Goal: Task Accomplishment & Management: Manage account settings

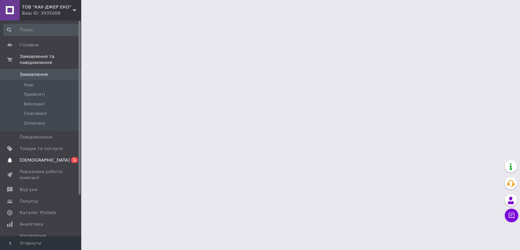
click at [40, 157] on span "[DEMOGRAPHIC_DATA]" at bounding box center [45, 160] width 50 height 6
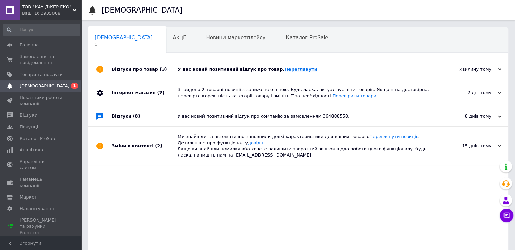
click at [287, 70] on link "Переглянути" at bounding box center [301, 69] width 33 height 5
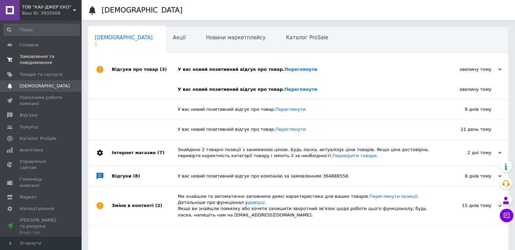
click at [39, 55] on span "Замовлення та повідомлення" at bounding box center [41, 60] width 43 height 12
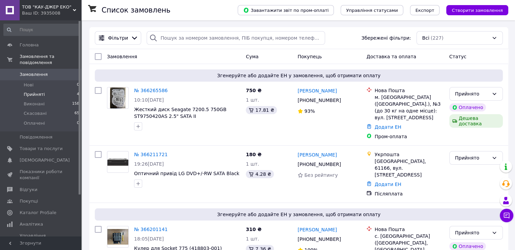
click at [33, 91] on span "Прийняті" at bounding box center [34, 94] width 21 height 6
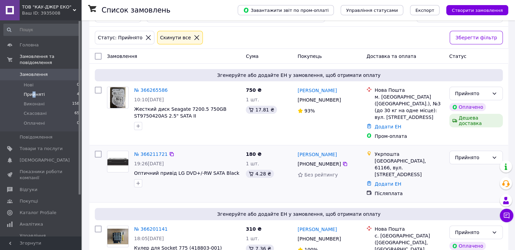
scroll to position [34, 0]
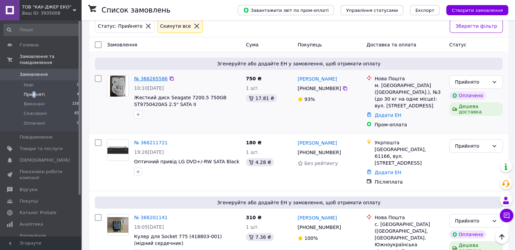
click at [145, 79] on link "№ 366265586" at bounding box center [151, 78] width 34 height 5
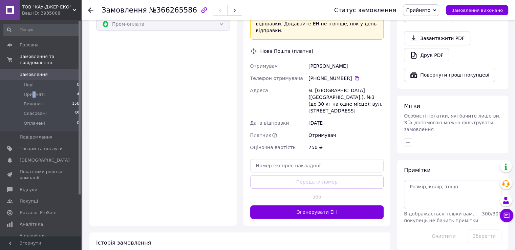
scroll to position [301, 0]
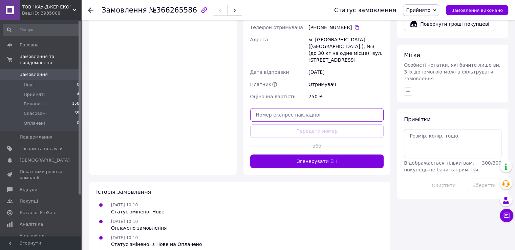
paste input "20451269174510"
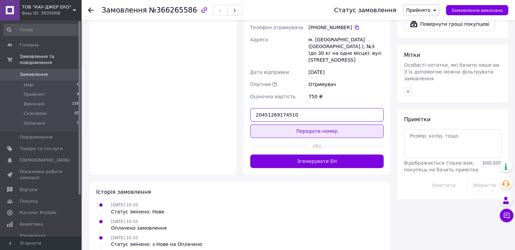
type input "20451269174510"
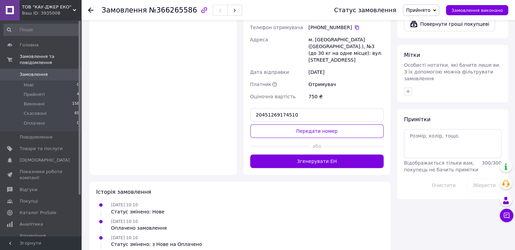
click at [312, 124] on button "Передати номер" at bounding box center [317, 131] width 134 height 14
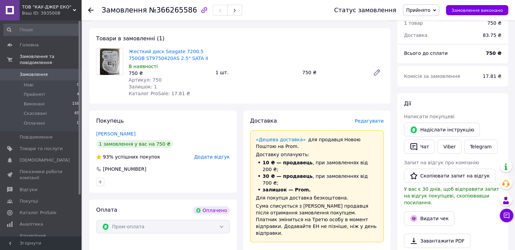
scroll to position [30, 0]
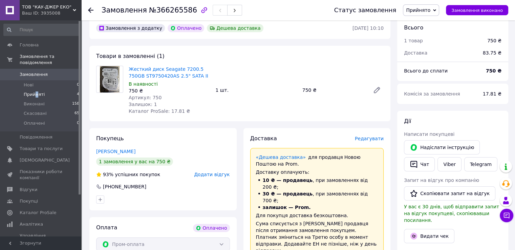
click at [36, 91] on span "Прийняті" at bounding box center [34, 94] width 21 height 6
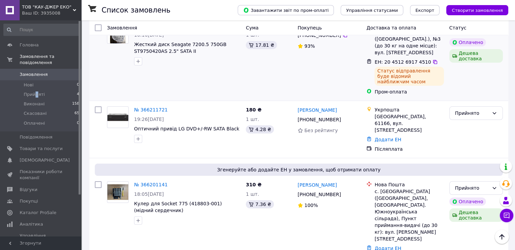
scroll to position [136, 0]
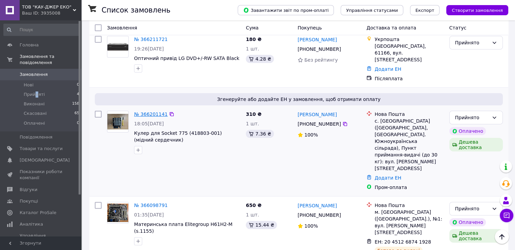
click at [149, 111] on link "№ 366201141" at bounding box center [151, 113] width 34 height 5
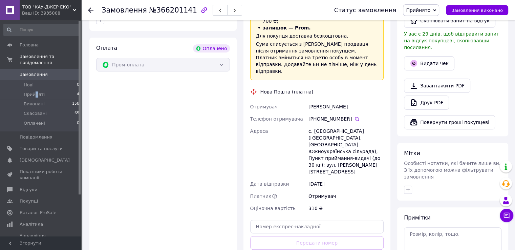
scroll to position [203, 0]
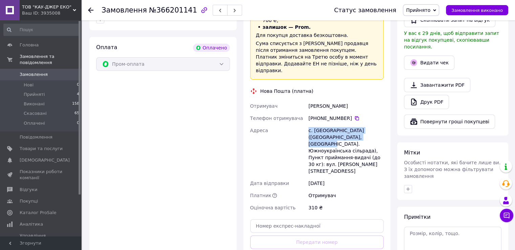
drag, startPoint x: 308, startPoint y: 109, endPoint x: 355, endPoint y: 118, distance: 47.5
click at [355, 124] on div "с. [GEOGRAPHIC_DATA] ([GEOGRAPHIC_DATA], [GEOGRAPHIC_DATA]. Южноукраїнська сіль…" at bounding box center [346, 150] width 78 height 53
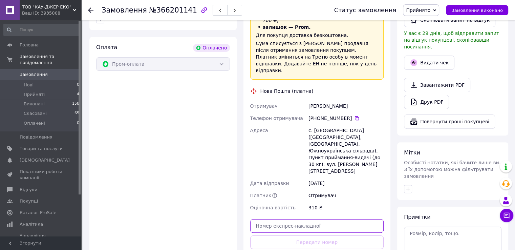
paste input "20451269177915"
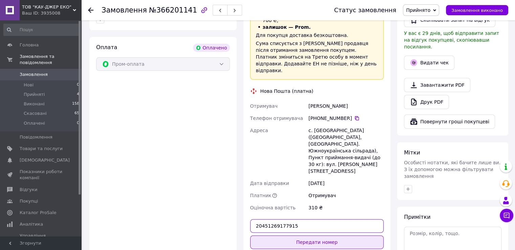
type input "20451269177915"
click at [316, 236] on button "Передати номер" at bounding box center [317, 243] width 134 height 14
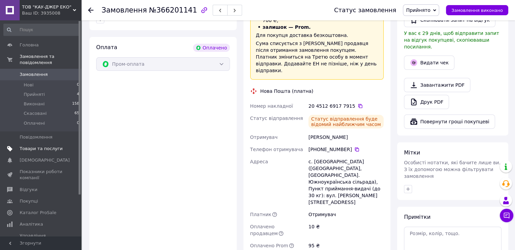
click at [32, 146] on span "Товари та послуги" at bounding box center [41, 149] width 43 height 6
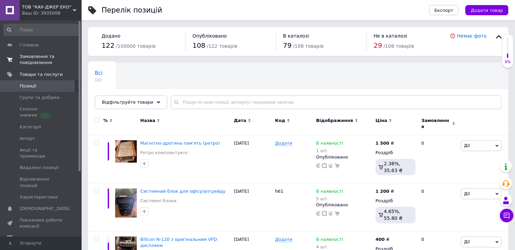
click at [34, 59] on span "Замовлення та повідомлення" at bounding box center [41, 60] width 43 height 12
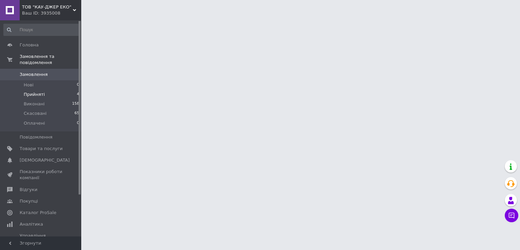
click at [33, 91] on span "Прийняті" at bounding box center [34, 94] width 21 height 6
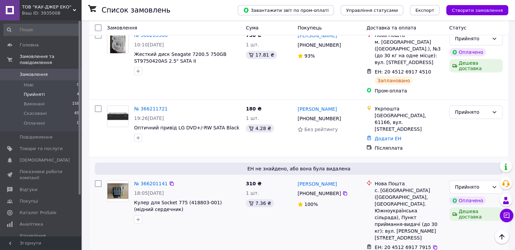
scroll to position [34, 0]
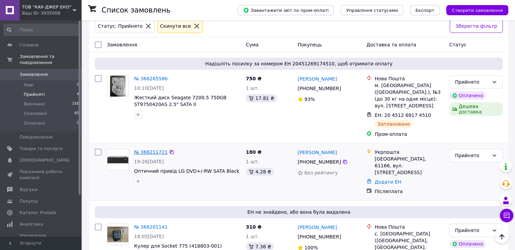
click at [143, 153] on link "№ 366211721" at bounding box center [151, 151] width 34 height 5
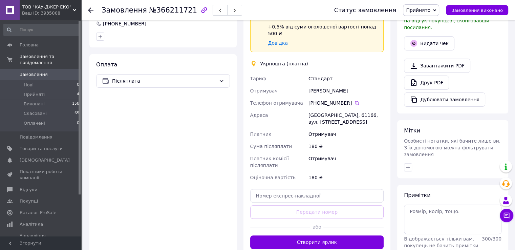
scroll to position [203, 0]
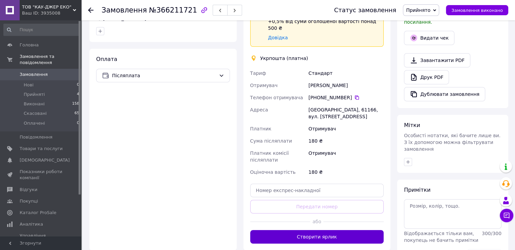
click at [324, 230] on button "Створити ярлик" at bounding box center [317, 237] width 134 height 14
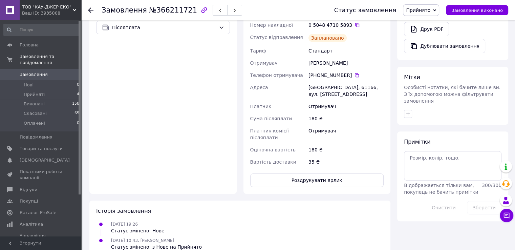
scroll to position [252, 0]
click at [322, 173] on button "Роздрукувати ярлик" at bounding box center [317, 180] width 134 height 14
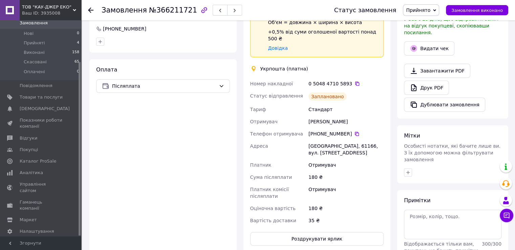
scroll to position [83, 0]
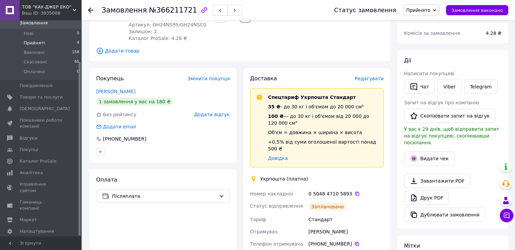
click at [35, 40] on li "Прийняті 4" at bounding box center [41, 42] width 83 height 9
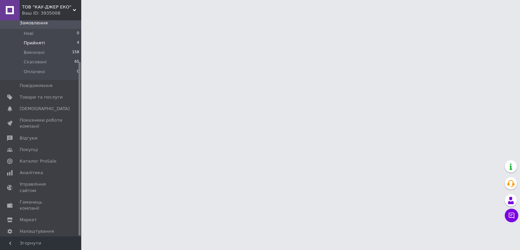
click at [34, 40] on span "Прийняті" at bounding box center [34, 43] width 21 height 6
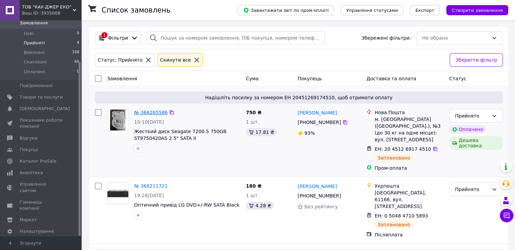
click at [147, 113] on link "№ 366265586" at bounding box center [151, 112] width 34 height 5
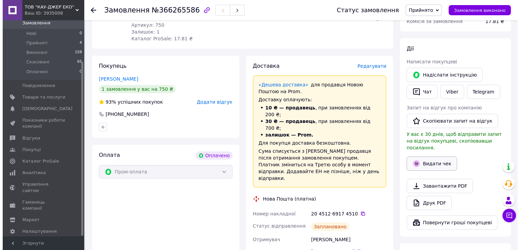
scroll to position [136, 0]
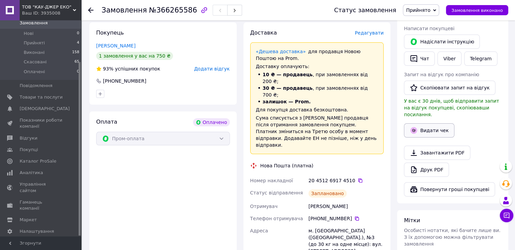
click at [429, 123] on button "Видати чек" at bounding box center [429, 130] width 50 height 14
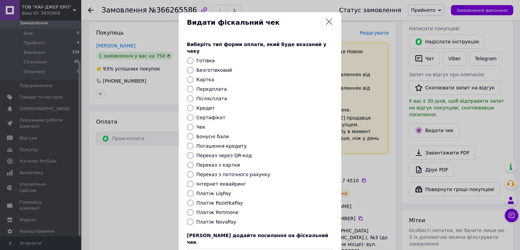
scroll to position [41, 0]
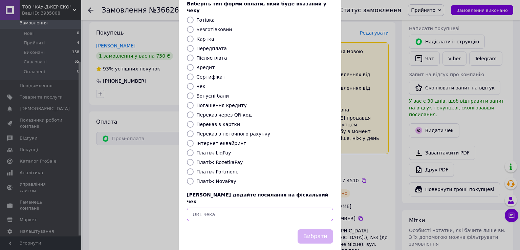
click at [236, 208] on input "text" at bounding box center [260, 215] width 146 height 14
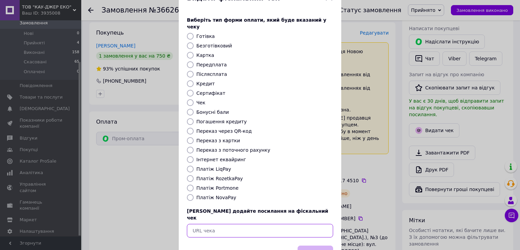
scroll to position [0, 0]
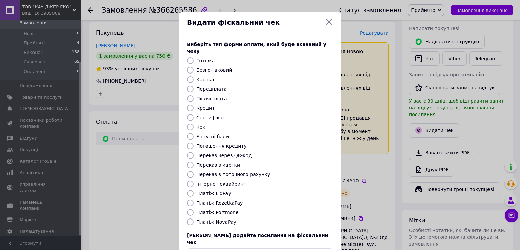
click at [190, 200] on input "Платіж RozetkaPay" at bounding box center [190, 203] width 7 height 7
radio input "true"
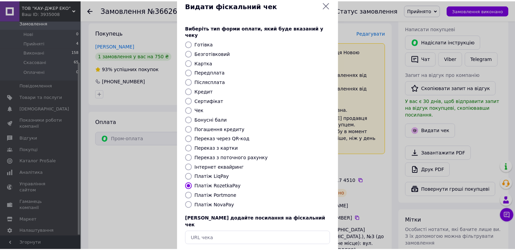
scroll to position [41, 0]
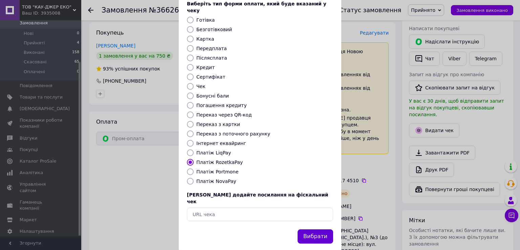
click at [316, 229] on button "Вибрати" at bounding box center [316, 236] width 36 height 15
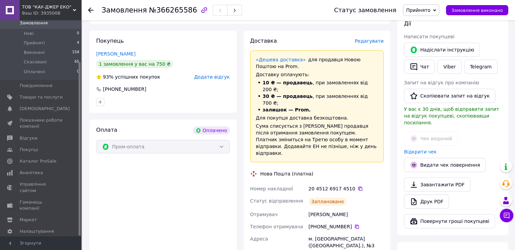
scroll to position [169, 0]
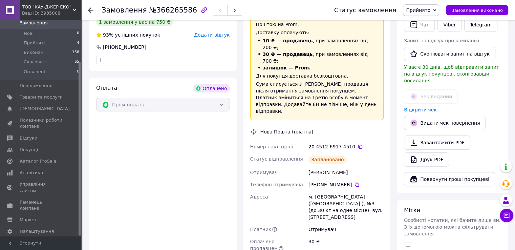
click at [417, 107] on link "Відкрити чек" at bounding box center [420, 109] width 33 height 5
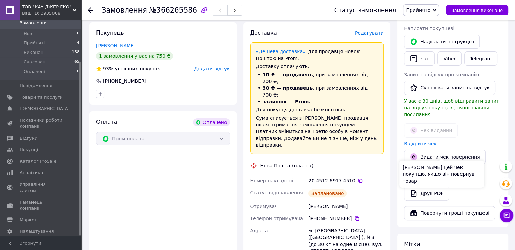
scroll to position [0, 0]
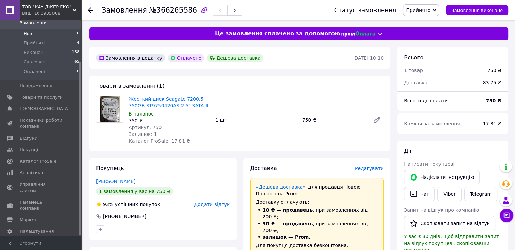
click at [28, 30] on span "Нові" at bounding box center [29, 33] width 10 height 6
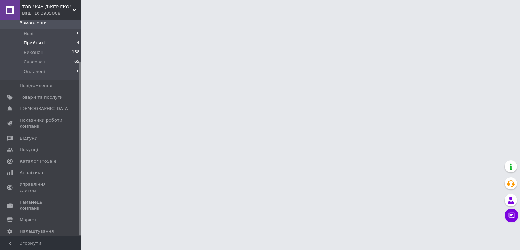
click at [27, 40] on span "Прийняті" at bounding box center [34, 43] width 21 height 6
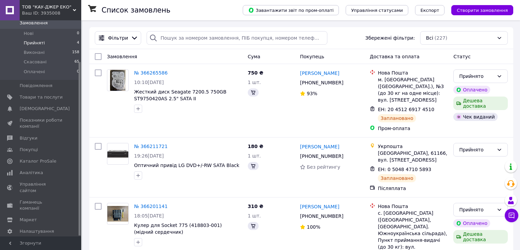
click at [31, 40] on span "Прийняті" at bounding box center [34, 43] width 21 height 6
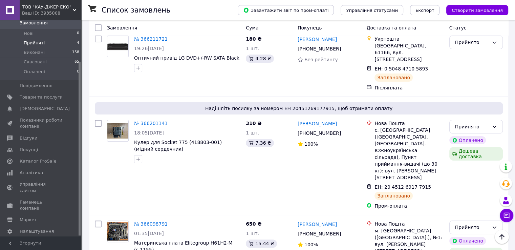
scroll to position [152, 0]
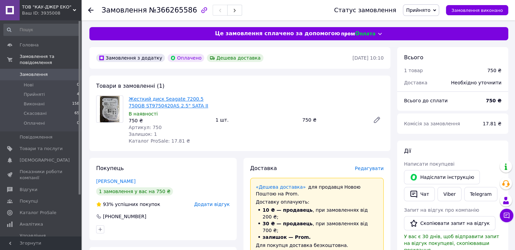
click at [163, 105] on link "Жесткий диск Seagate 7200.5 750GB ST9750420AS 2.5" SATA II" at bounding box center [169, 102] width 80 height 12
